Goal: Task Accomplishment & Management: Manage account settings

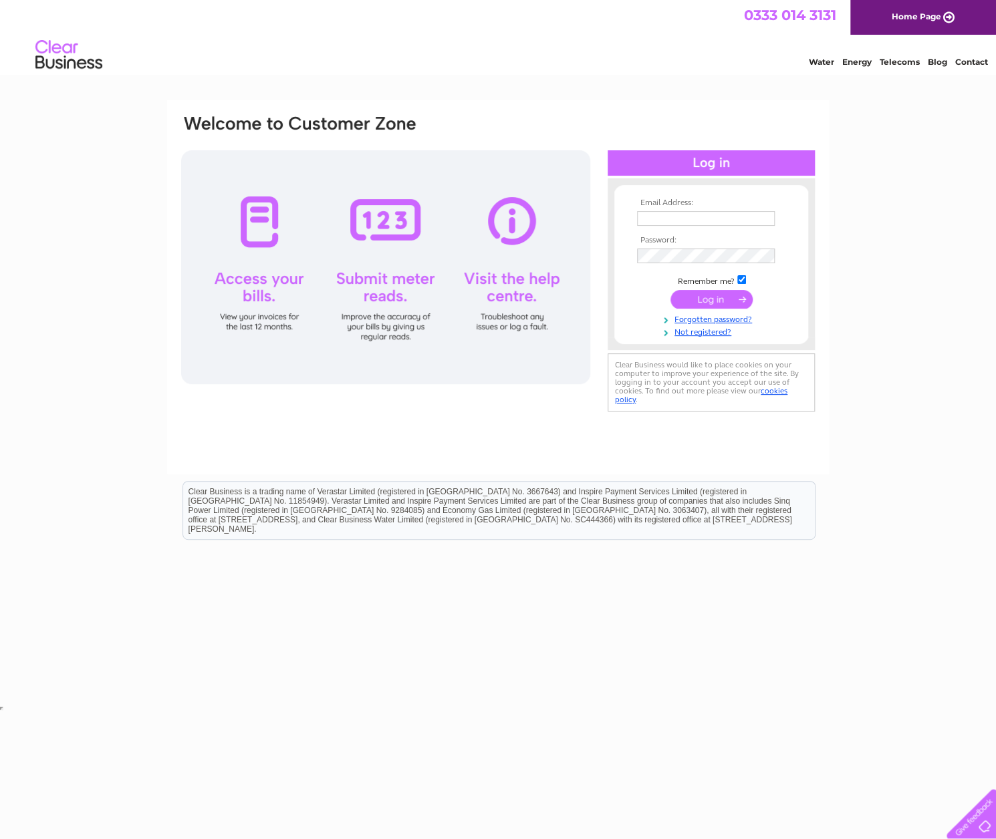
click at [712, 224] on input "text" at bounding box center [706, 218] width 138 height 15
type input "harrisjoinery@outlook.com"
click at [703, 297] on input "submit" at bounding box center [711, 299] width 82 height 19
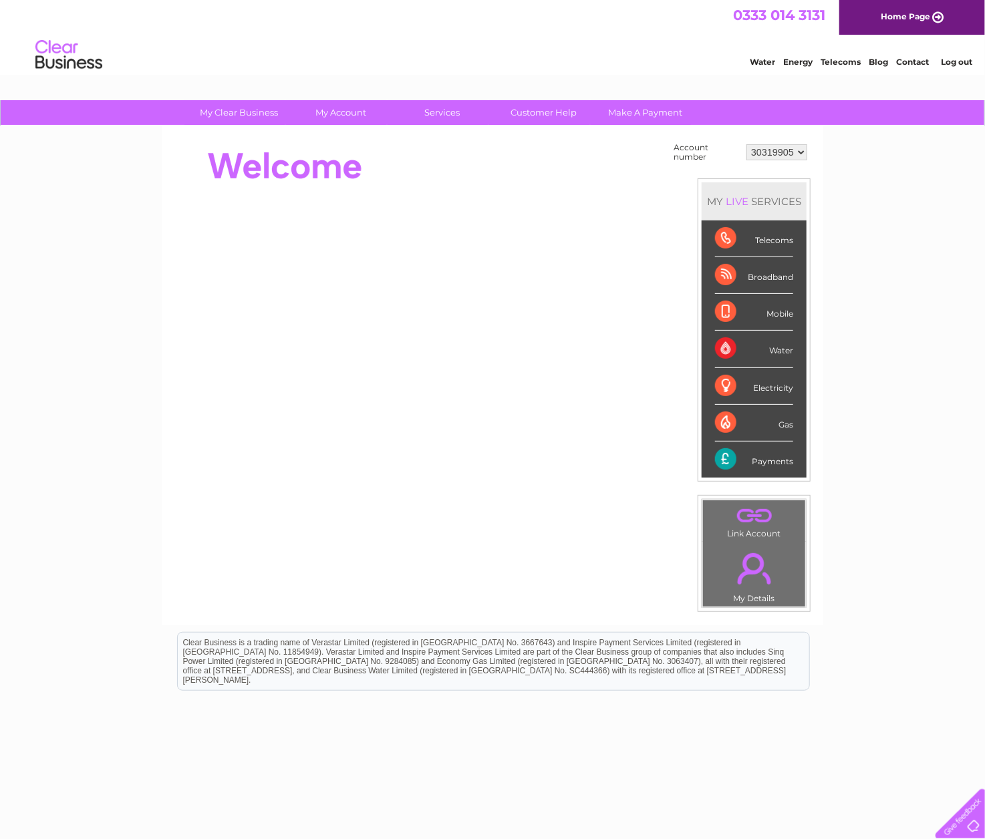
drag, startPoint x: 502, startPoint y: 707, endPoint x: 649, endPoint y: 692, distance: 147.8
click at [526, 706] on html "Clear Business is a trading name of Verastar Limited (registered in [GEOGRAPHIC…" at bounding box center [492, 668] width 985 height 86
click at [748, 516] on link "." at bounding box center [754, 515] width 96 height 23
click at [752, 567] on link "." at bounding box center [754, 568] width 96 height 47
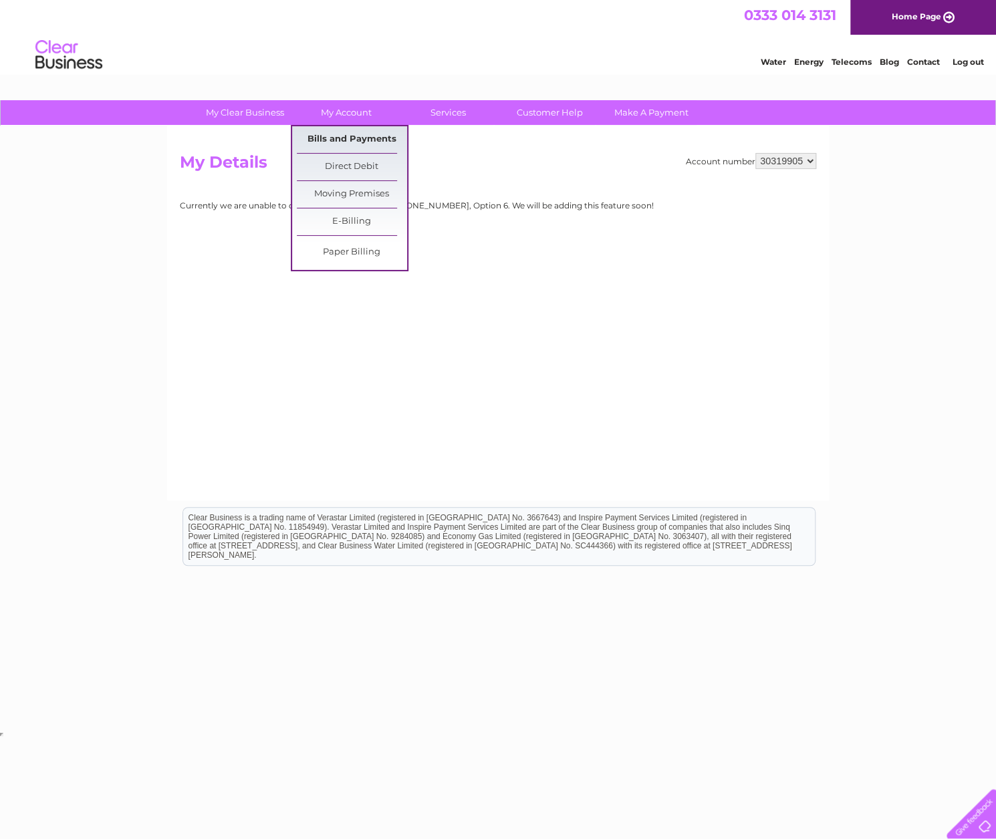
click at [339, 138] on link "Bills and Payments" at bounding box center [352, 139] width 110 height 27
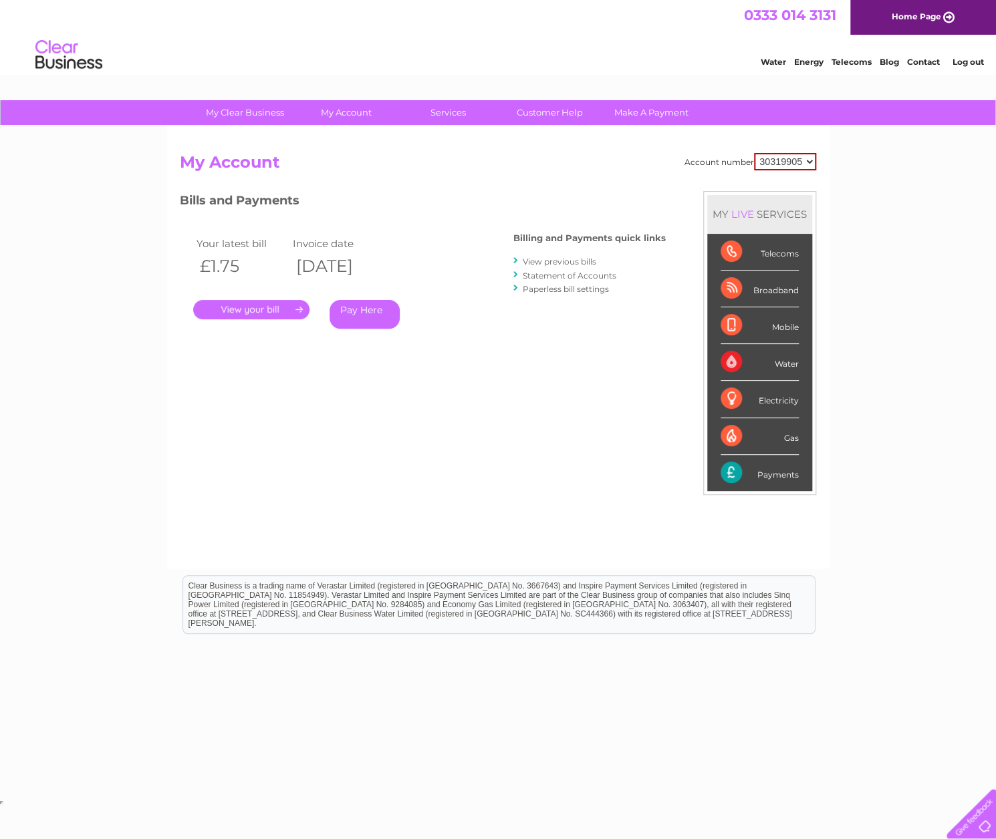
click at [237, 307] on link "." at bounding box center [251, 309] width 116 height 19
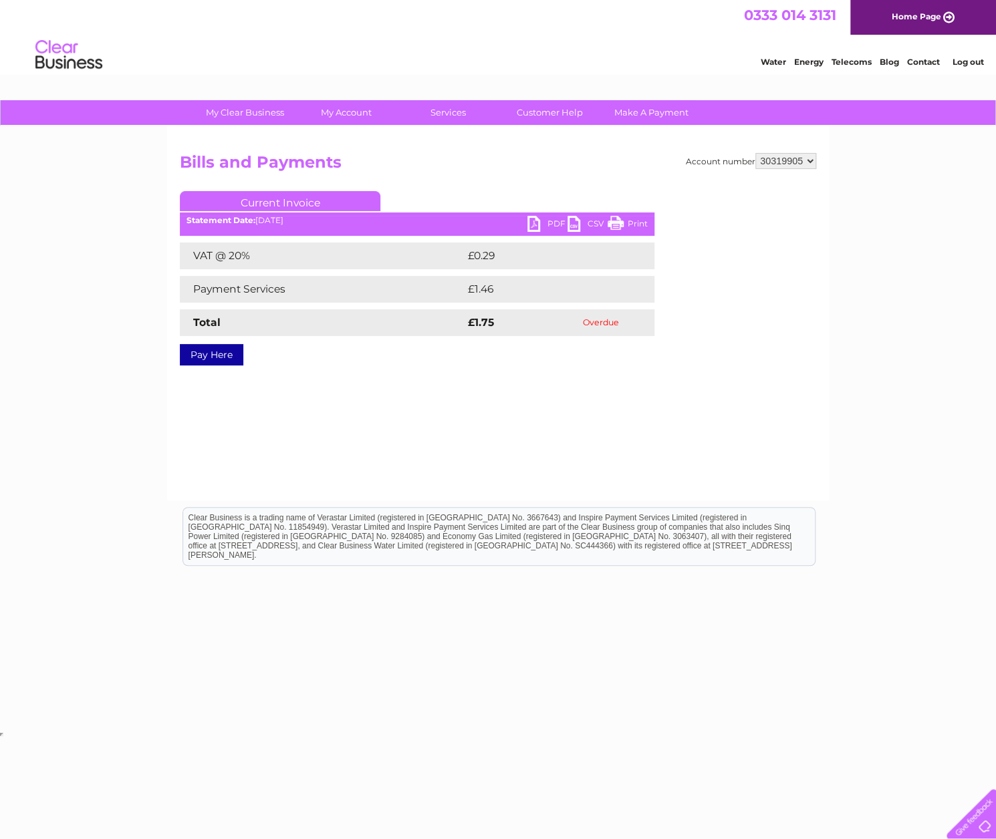
click at [625, 226] on link "Print" at bounding box center [627, 225] width 40 height 19
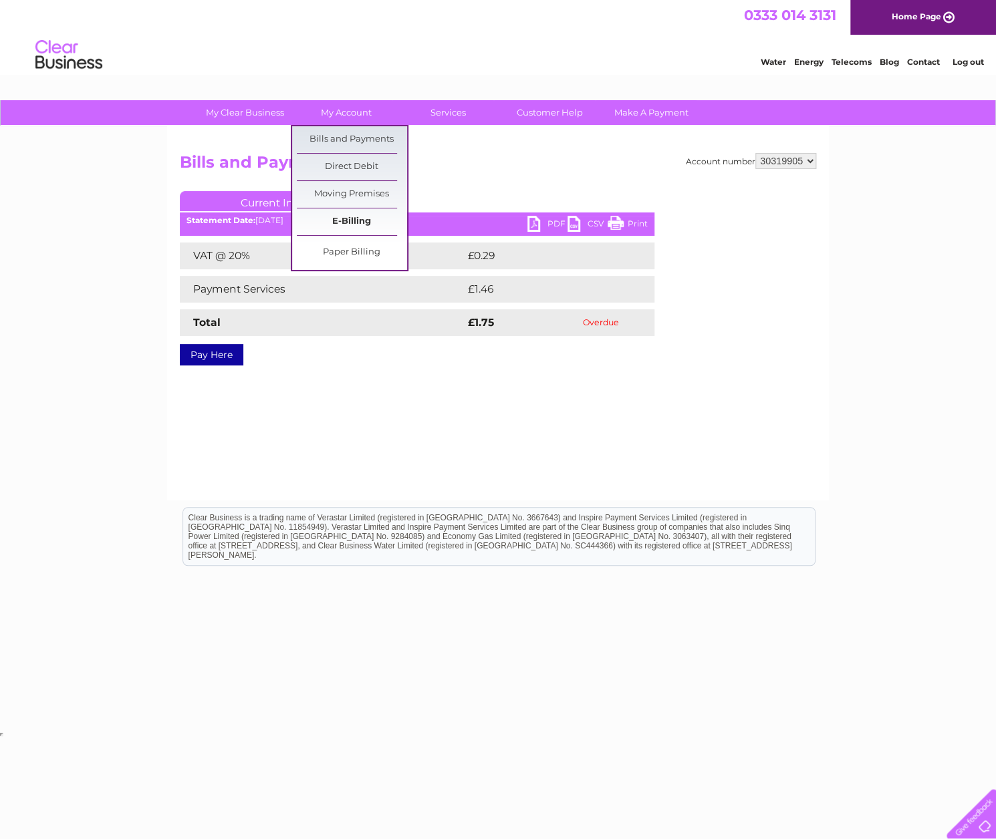
click at [354, 216] on link "E-Billing" at bounding box center [352, 221] width 110 height 27
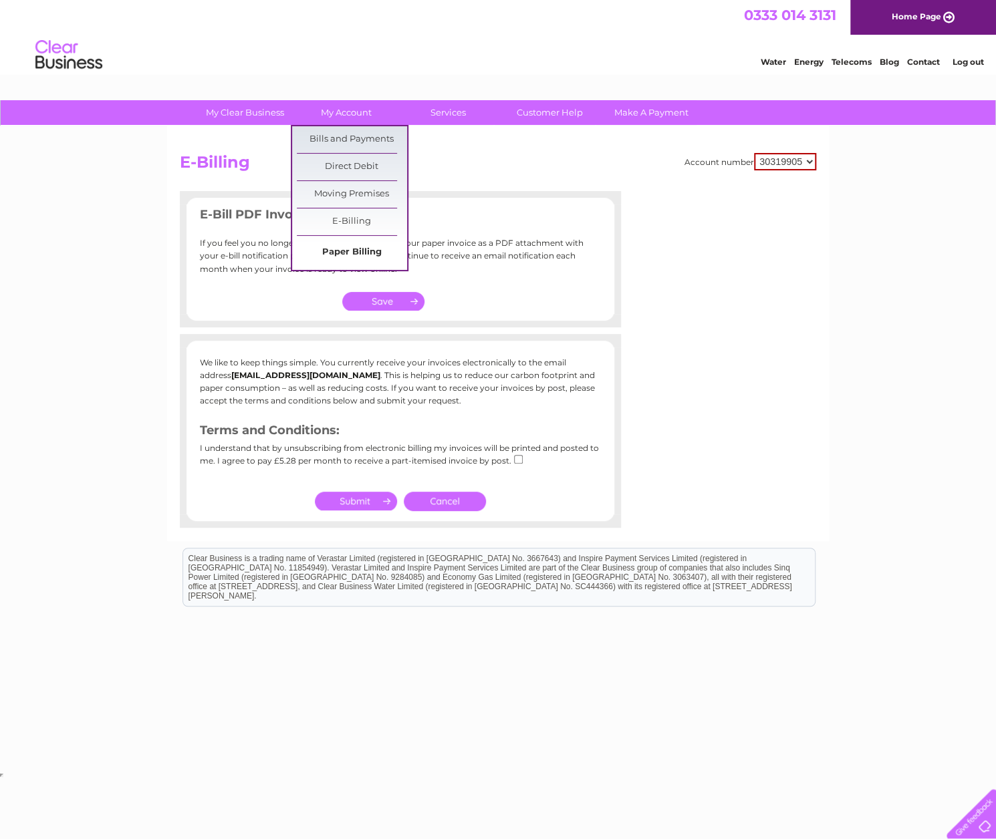
click at [373, 247] on link "Paper Billing" at bounding box center [352, 252] width 110 height 27
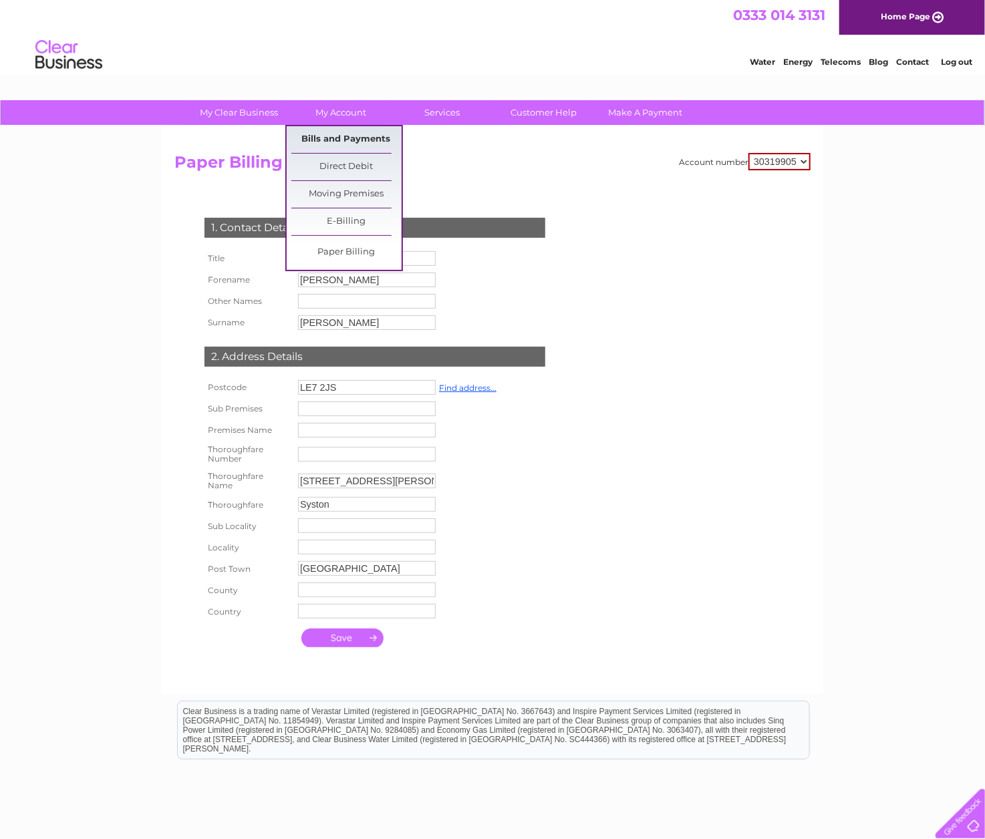
click at [347, 142] on link "Bills and Payments" at bounding box center [346, 139] width 110 height 27
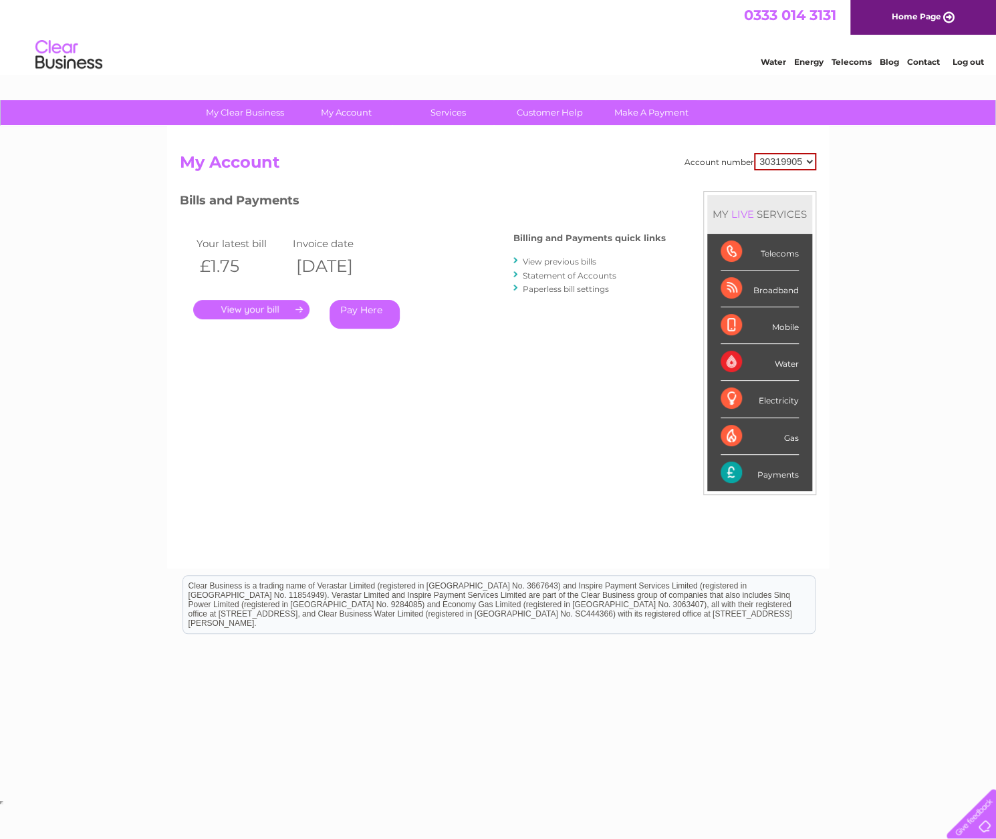
click at [588, 263] on link "View previous bills" at bounding box center [558, 262] width 73 height 10
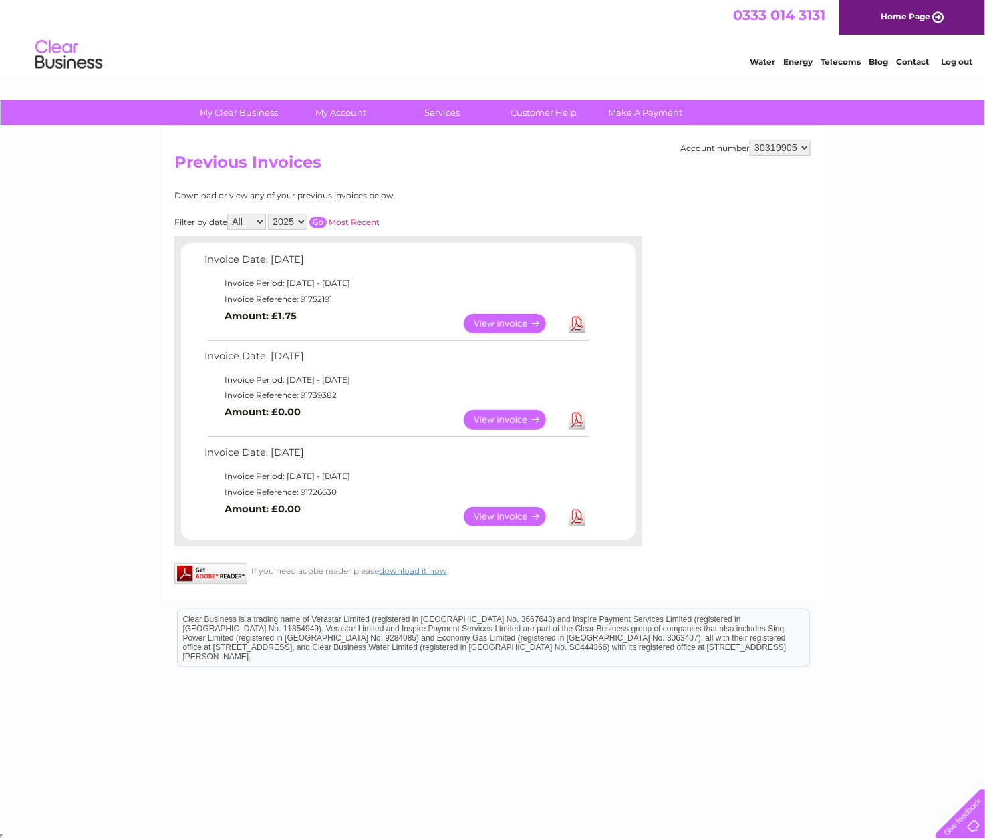
click at [578, 517] on link "Download" at bounding box center [577, 516] width 17 height 19
click at [580, 422] on link "Download" at bounding box center [577, 419] width 17 height 19
click at [580, 321] on link "Download" at bounding box center [577, 323] width 17 height 19
click at [494, 319] on link "View" at bounding box center [513, 323] width 98 height 19
click at [492, 420] on link "View" at bounding box center [513, 419] width 98 height 19
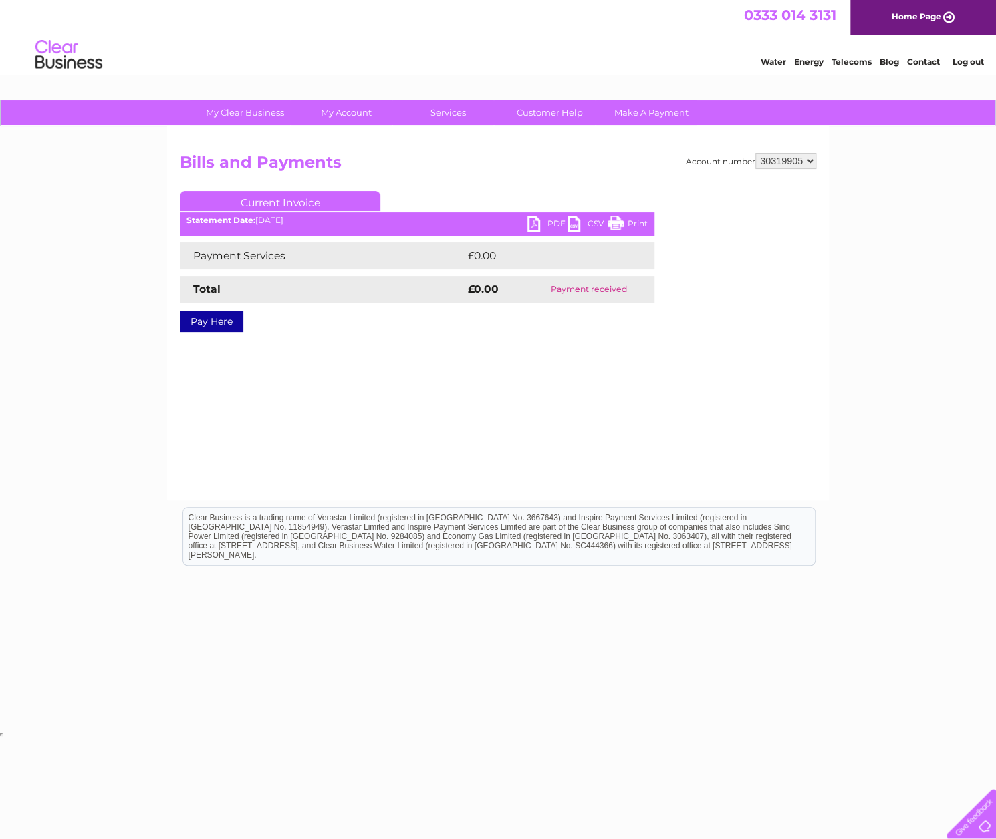
click at [615, 220] on link "Print" at bounding box center [627, 225] width 40 height 19
